Goal: Task Accomplishment & Management: Complete application form

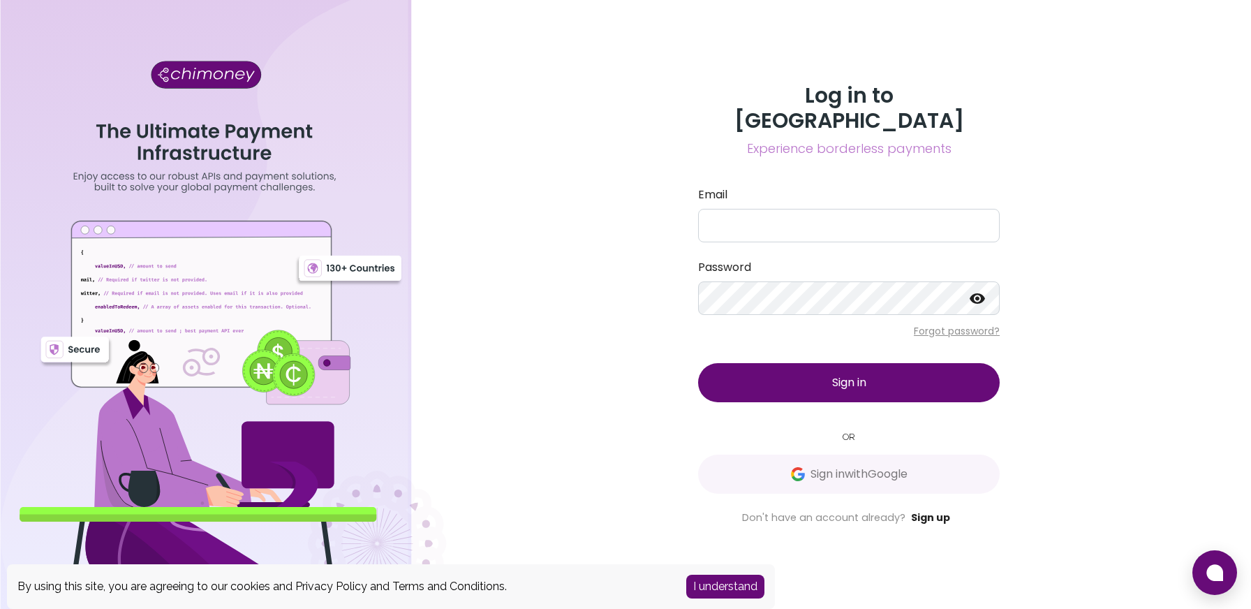
click at [932, 510] on link "Sign up" at bounding box center [930, 517] width 39 height 14
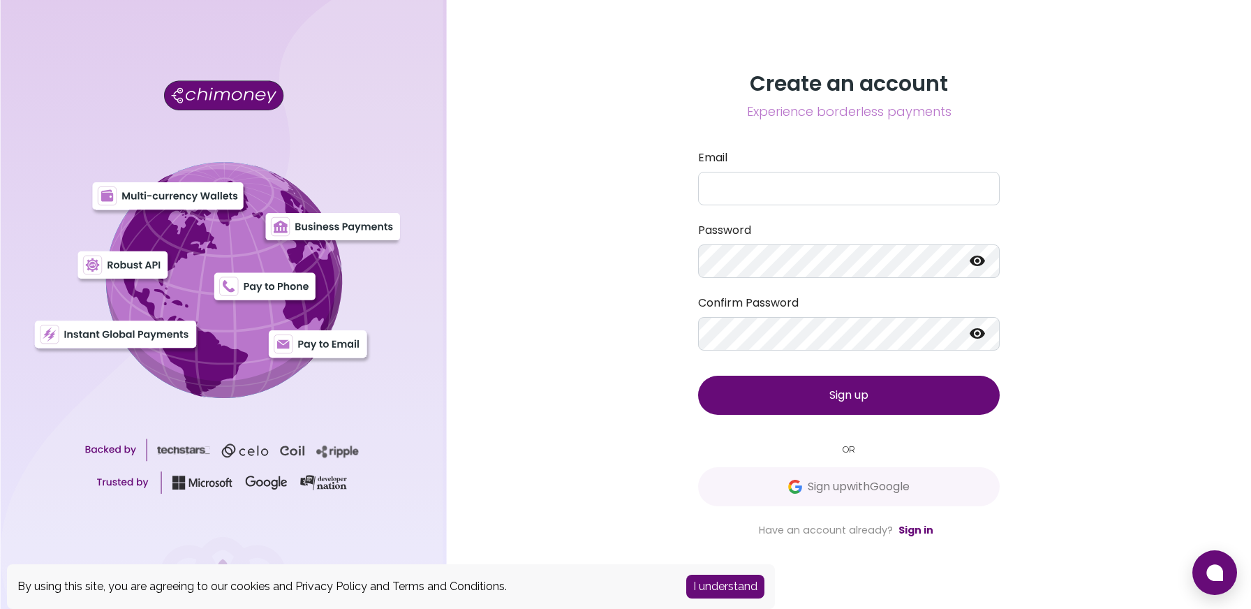
click at [742, 584] on button "I understand" at bounding box center [725, 586] width 78 height 24
